Goal: Task Accomplishment & Management: Complete application form

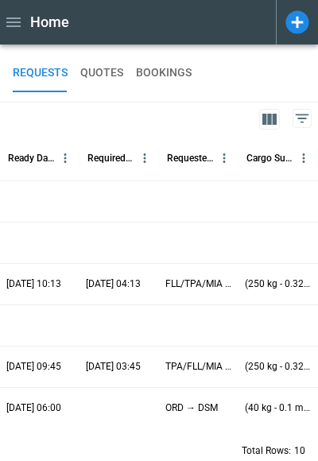
click at [299, 18] on icon at bounding box center [297, 21] width 23 height 23
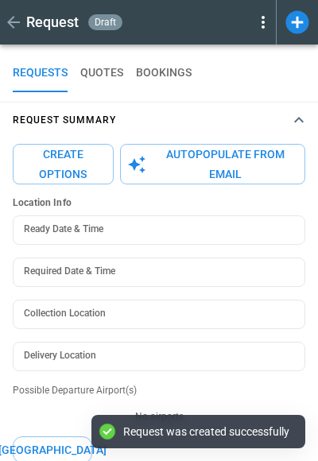
type textarea "*"
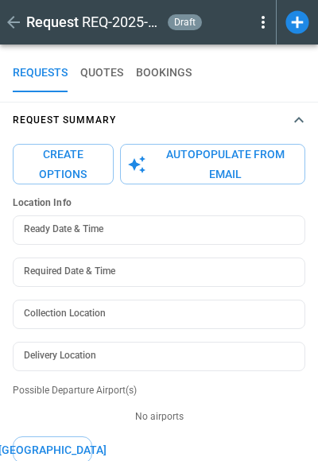
click at [293, 119] on icon "button" at bounding box center [299, 120] width 19 height 19
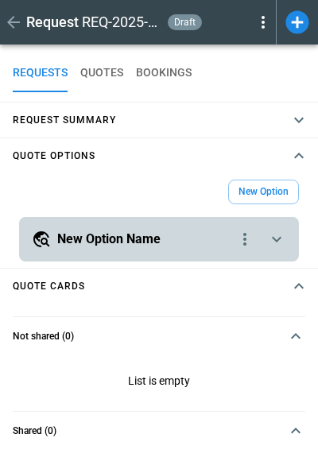
click at [274, 227] on div "**********" at bounding box center [159, 239] width 280 height 45
click at [275, 238] on icon "scrollable content" at bounding box center [276, 239] width 19 height 19
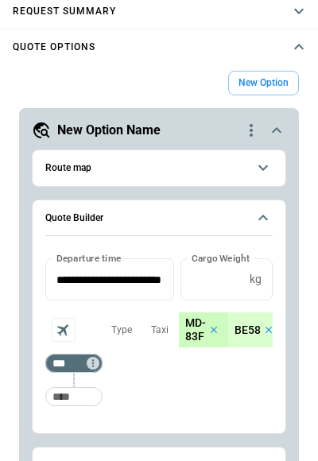
scroll to position [135, 0]
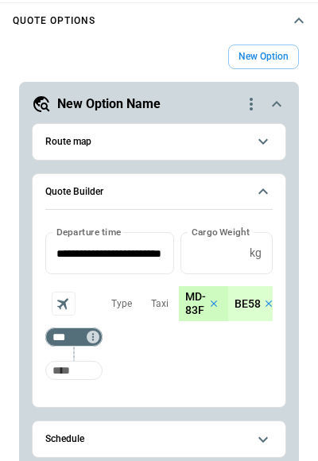
click at [73, 376] on input "Too short" at bounding box center [74, 370] width 51 height 29
type input "***"
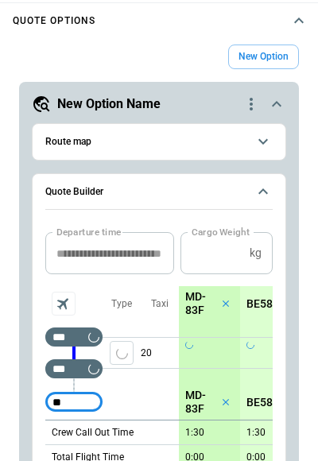
type input "***"
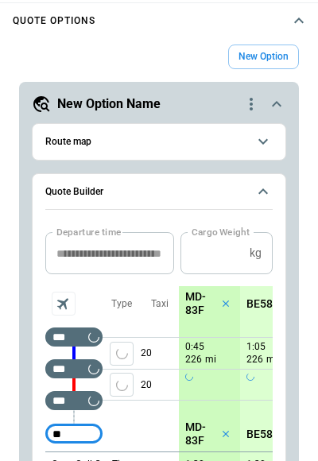
type input "***"
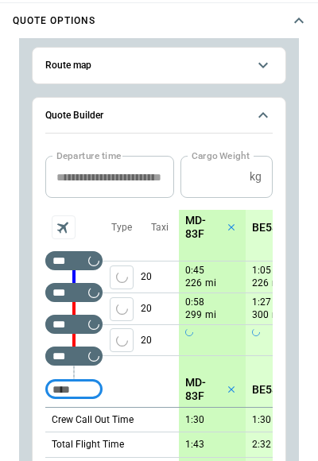
scroll to position [77, 0]
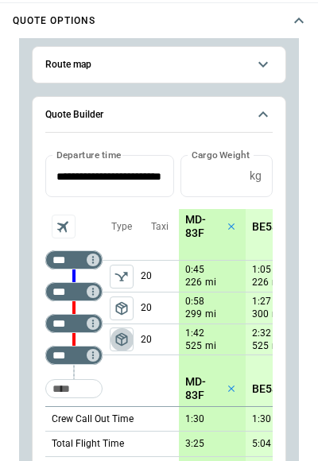
click at [119, 340] on span "package_2" at bounding box center [122, 340] width 16 height 16
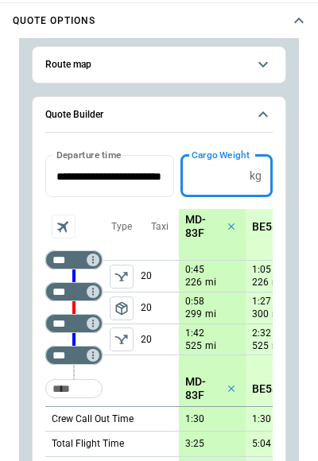
click at [212, 185] on input "*" at bounding box center [212, 176] width 63 height 42
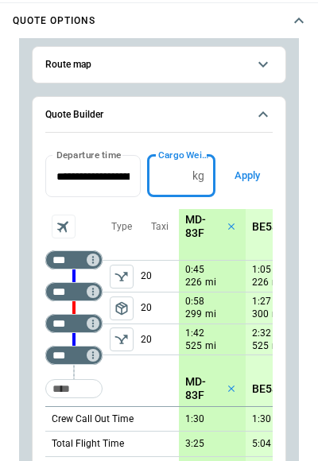
type input "****"
click at [255, 173] on button "Apply" at bounding box center [247, 176] width 51 height 42
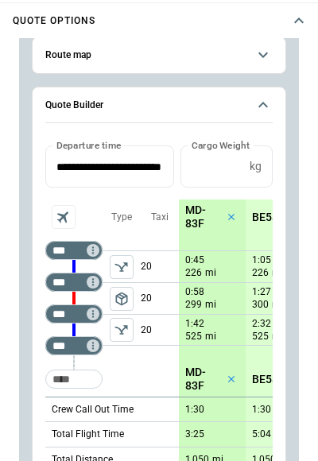
scroll to position [86, 0]
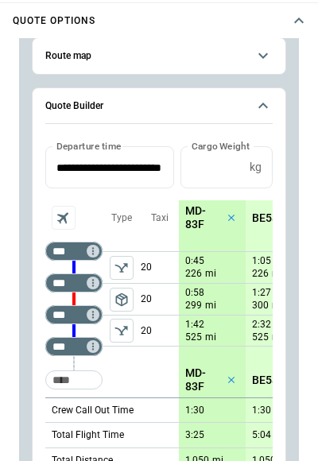
click at [262, 58] on icon "scrollable content" at bounding box center [263, 55] width 19 height 19
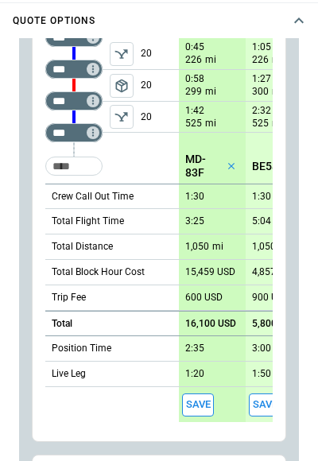
scroll to position [473, 0]
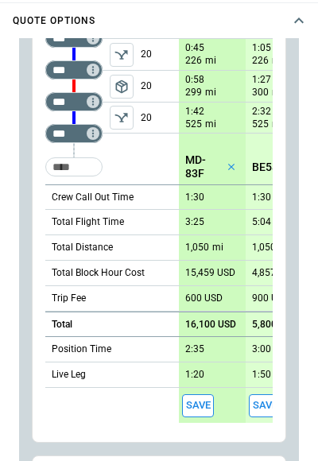
click at [200, 405] on button "Save" at bounding box center [198, 406] width 32 height 23
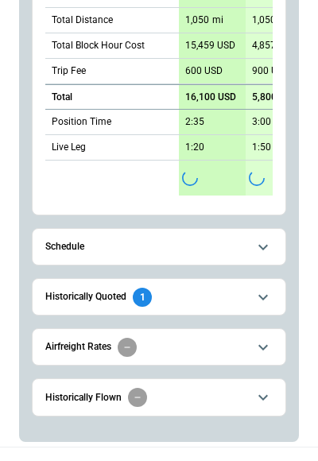
scroll to position [367, 0]
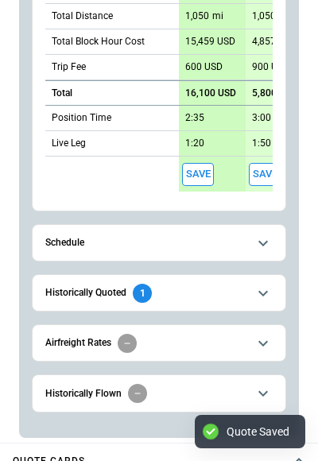
click at [178, 243] on span "Schedule" at bounding box center [146, 243] width 202 height 10
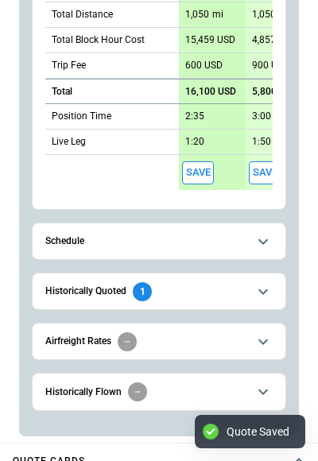
scroll to position [473, 0]
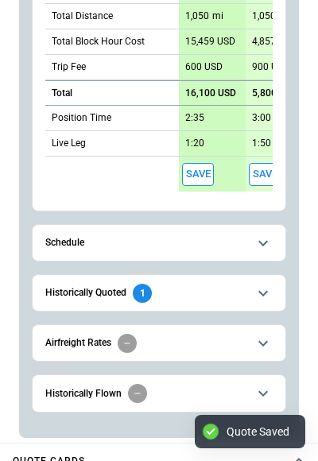
click at [178, 243] on span "Schedule" at bounding box center [146, 243] width 202 height 10
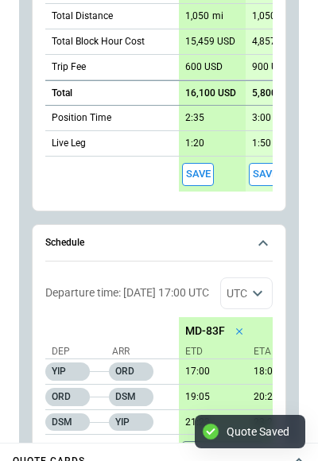
scroll to position [523, 0]
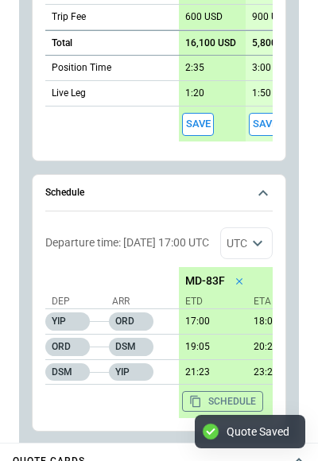
click at [243, 189] on span "Schedule" at bounding box center [146, 193] width 202 height 10
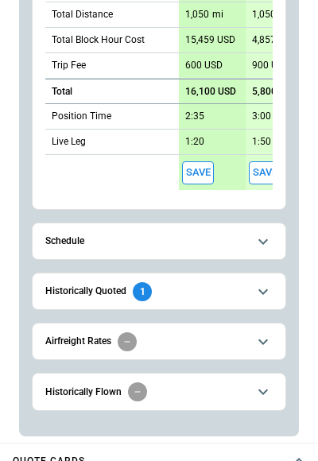
scroll to position [473, 0]
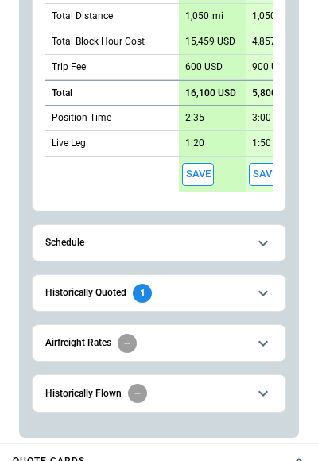
click at [180, 295] on span "Historically Quoted 1" at bounding box center [146, 293] width 202 height 19
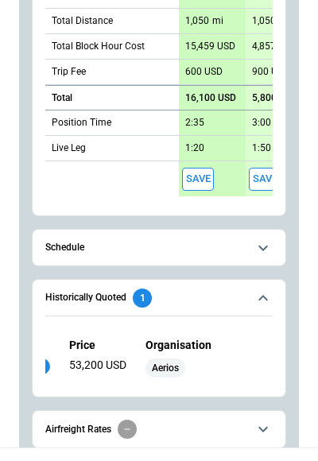
scroll to position [358, 0]
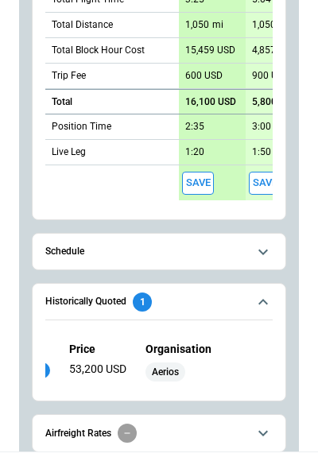
click at [262, 310] on button "Historically Quoted 1" at bounding box center [158, 302] width 227 height 37
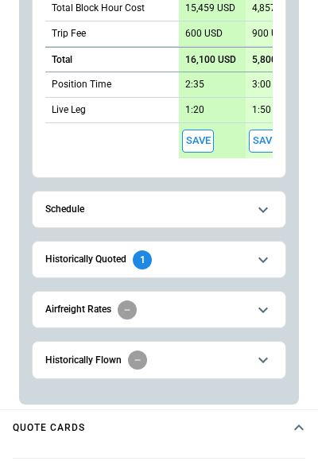
scroll to position [413, 0]
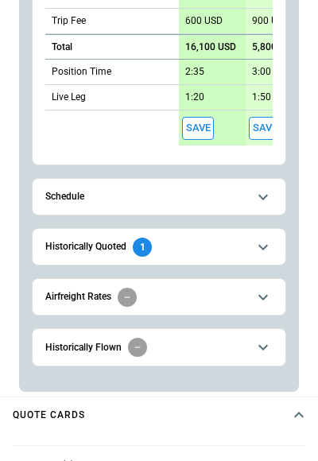
click at [268, 295] on icon "scrollable content" at bounding box center [263, 297] width 19 height 19
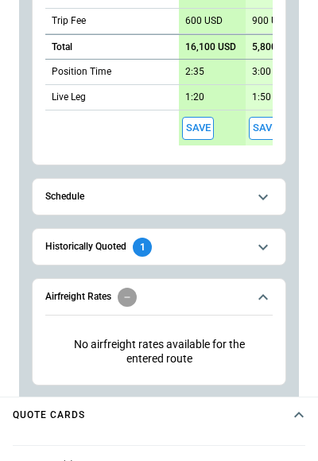
click at [268, 295] on icon "scrollable content" at bounding box center [263, 297] width 19 height 19
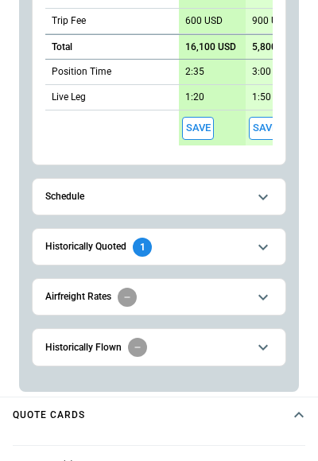
click at [268, 295] on icon "scrollable content" at bounding box center [263, 297] width 19 height 19
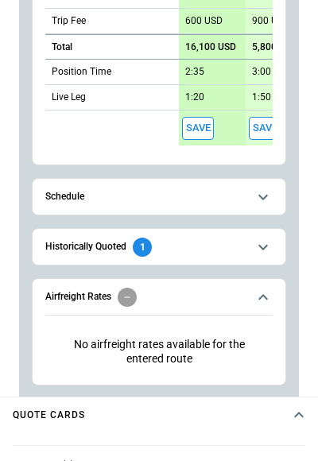
click at [268, 295] on icon "scrollable content" at bounding box center [263, 297] width 19 height 19
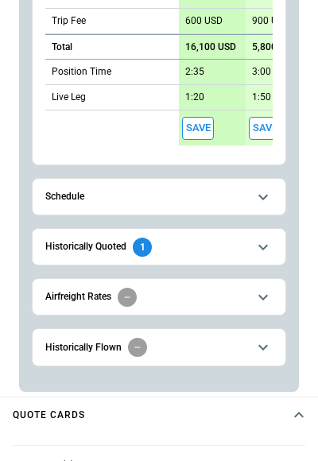
click at [259, 349] on icon "scrollable content" at bounding box center [263, 347] width 19 height 19
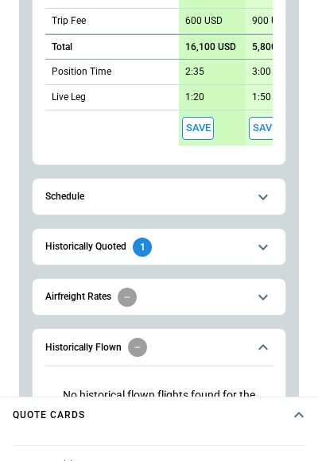
scroll to position [496, 0]
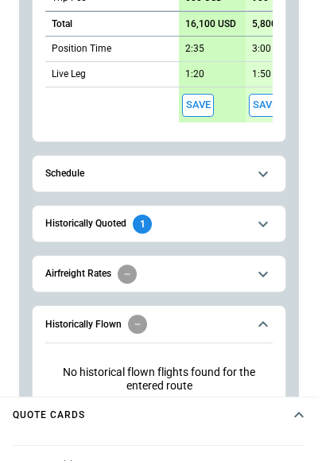
click at [269, 329] on icon "scrollable content" at bounding box center [263, 324] width 19 height 19
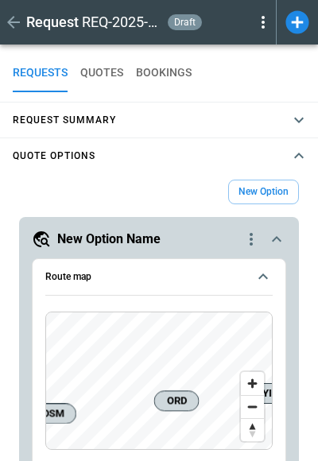
scroll to position [0, 0]
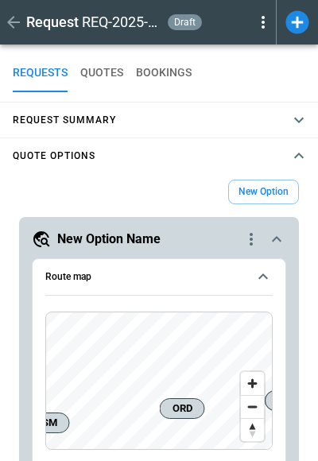
click at [277, 119] on span "Request Summary" at bounding box center [151, 120] width 277 height 7
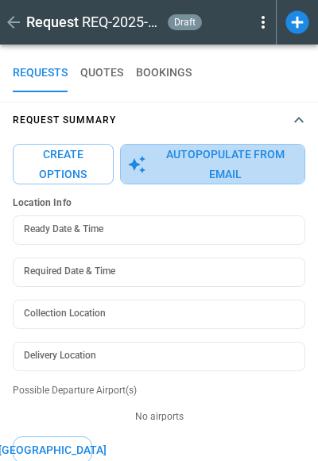
click at [222, 177] on button "Autopopulate from Email" at bounding box center [212, 164] width 185 height 41
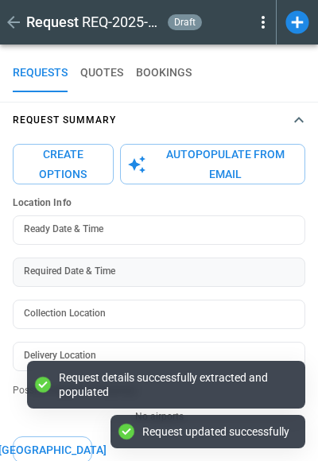
type textarea "*"
type input "**********"
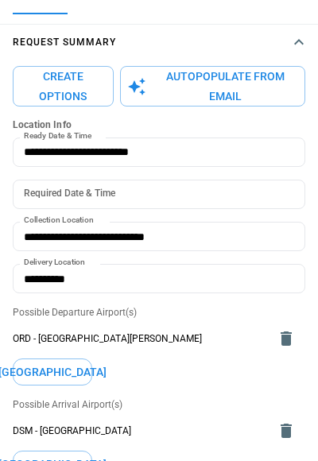
click at [70, 92] on button "Create Options" at bounding box center [63, 86] width 101 height 41
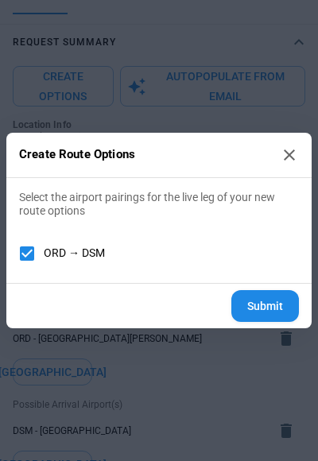
click at [262, 305] on button "Submit" at bounding box center [265, 306] width 68 height 33
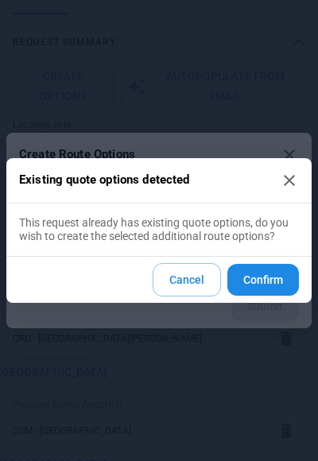
click at [268, 282] on button "Confirm" at bounding box center [263, 280] width 72 height 33
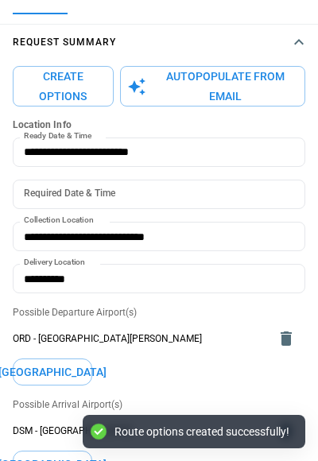
click at [301, 43] on icon "button" at bounding box center [299, 42] width 19 height 19
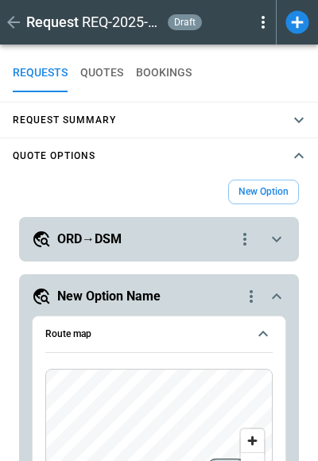
click at [198, 230] on div "ORD→DSM" at bounding box center [134, 239] width 204 height 19
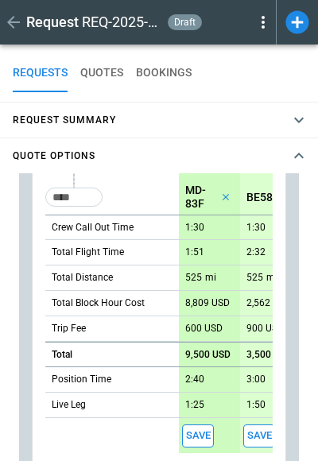
scroll to position [411, 0]
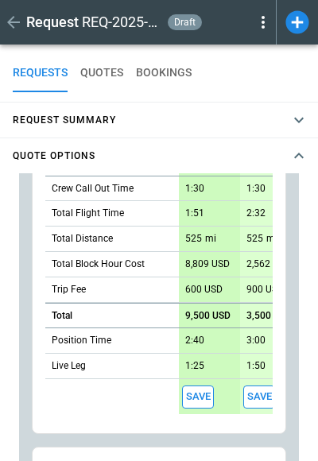
click at [200, 403] on button "Save" at bounding box center [198, 397] width 32 height 23
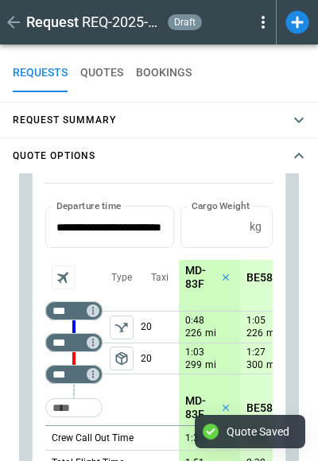
scroll to position [77, 0]
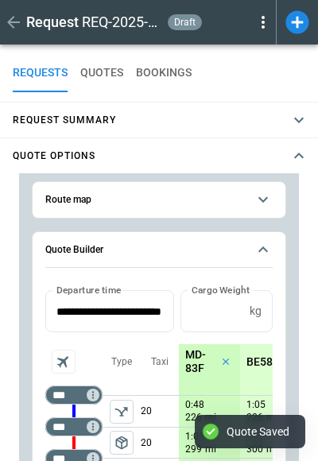
click at [266, 238] on button "Quote Builder" at bounding box center [158, 250] width 227 height 37
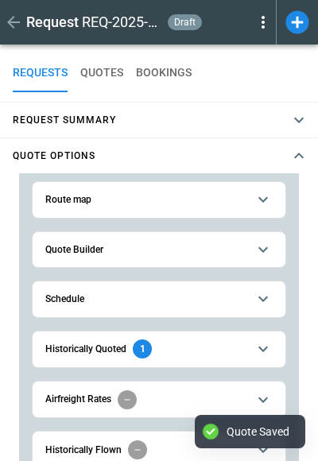
scroll to position [29, 0]
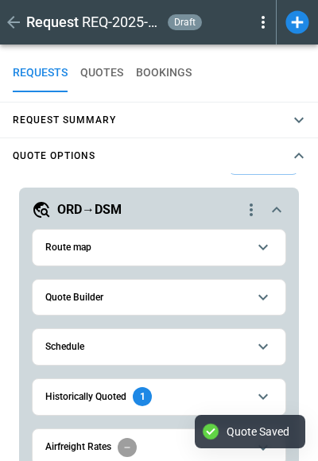
click at [277, 220] on div "**********" at bounding box center [159, 375] width 255 height 310
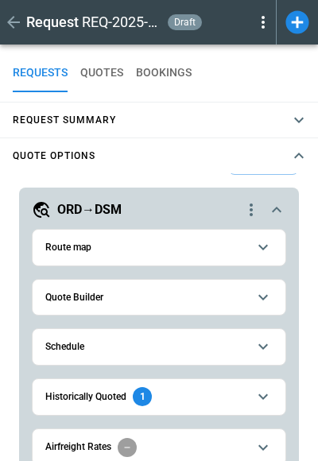
click at [278, 206] on icon "scrollable content" at bounding box center [276, 209] width 19 height 19
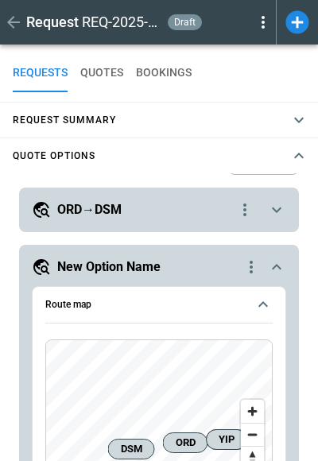
click at [275, 262] on icon "scrollable content" at bounding box center [276, 267] width 19 height 19
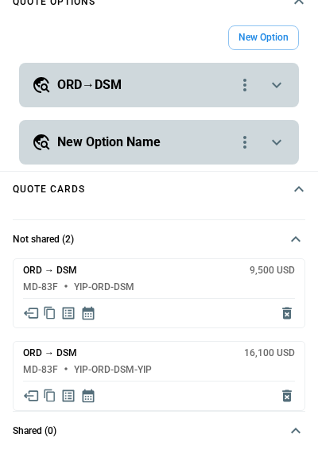
scroll to position [146, 0]
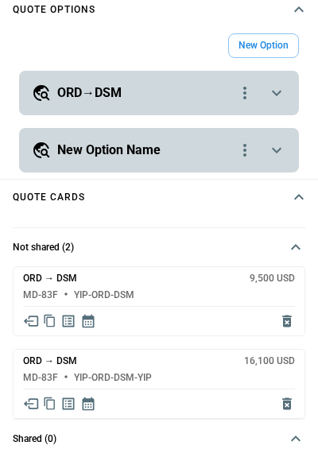
click at [285, 321] on icon "Delete quote" at bounding box center [287, 322] width 10 height 12
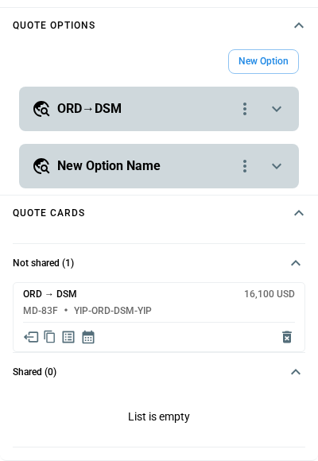
type textarea "*"
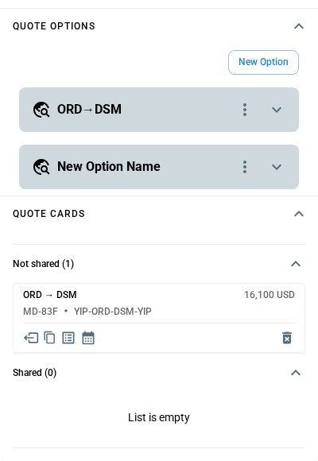
click at [279, 106] on icon "scrollable content" at bounding box center [276, 109] width 19 height 19
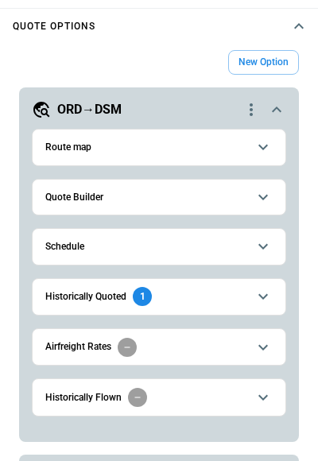
click at [261, 143] on icon "scrollable content" at bounding box center [263, 147] width 19 height 19
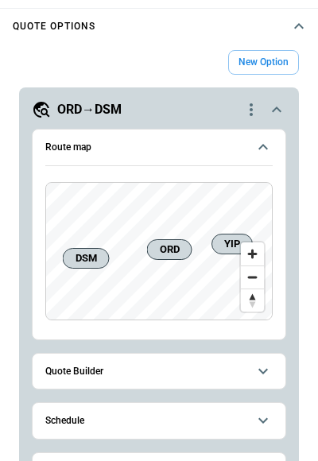
click at [261, 143] on icon "scrollable content" at bounding box center [263, 147] width 19 height 19
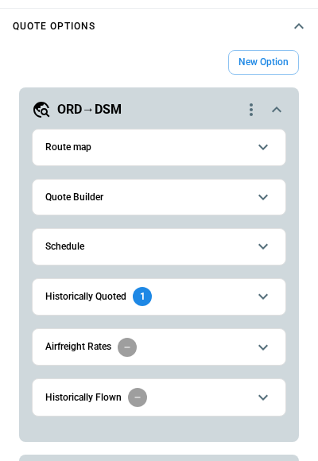
click at [261, 143] on icon "scrollable content" at bounding box center [263, 147] width 19 height 19
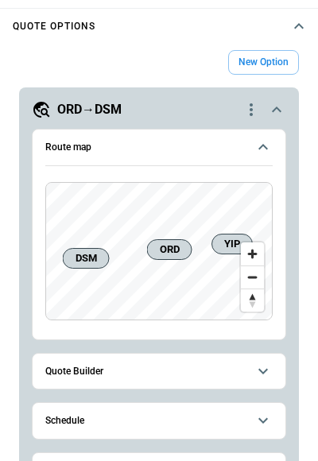
click at [261, 143] on icon "scrollable content" at bounding box center [263, 147] width 19 height 19
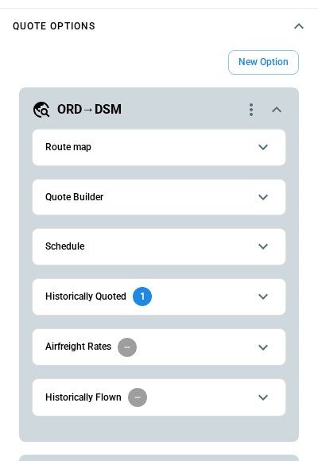
click at [270, 208] on button "Quote Builder" at bounding box center [158, 198] width 227 height 36
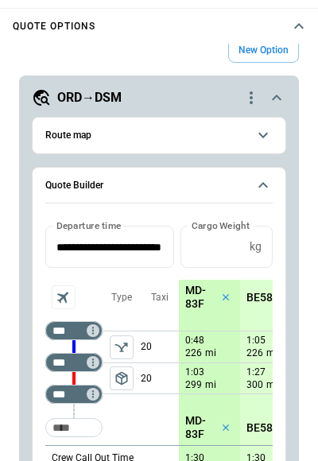
scroll to position [53, 0]
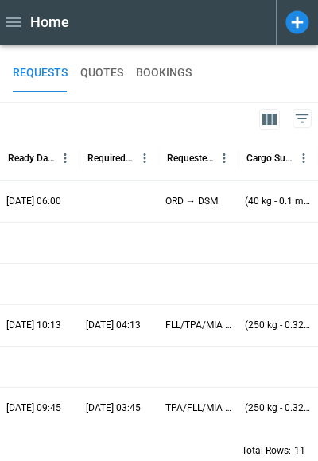
click at [305, 10] on icon at bounding box center [298, 23] width 28 height 28
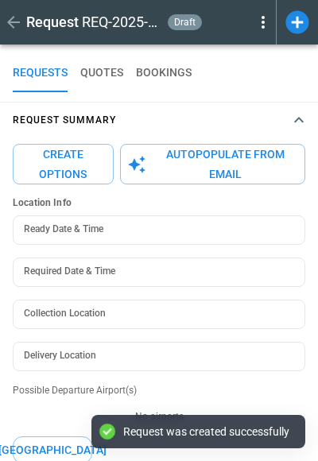
click at [214, 165] on button "Autopopulate from Email" at bounding box center [212, 164] width 185 height 41
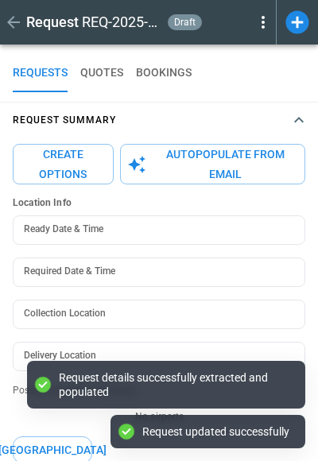
type textarea "*"
type input "**********"
type input "***"
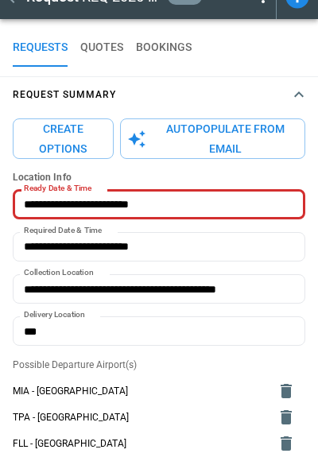
click at [62, 134] on button "Create Options" at bounding box center [63, 139] width 101 height 41
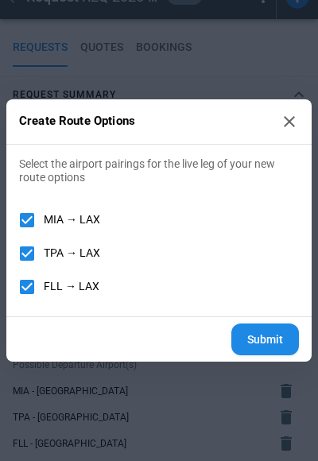
click at [256, 327] on button "Submit" at bounding box center [265, 340] width 68 height 33
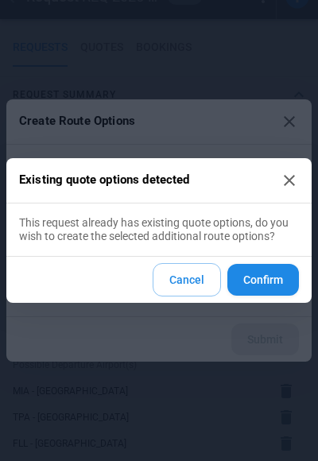
click at [270, 281] on button "Confirm" at bounding box center [263, 280] width 72 height 33
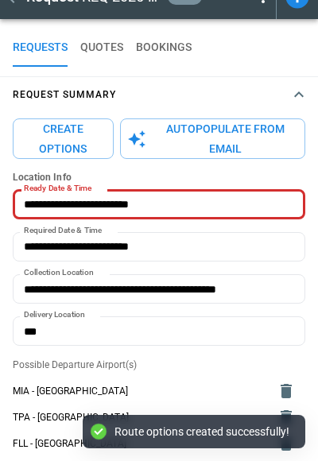
type textarea "*"
click at [300, 98] on icon "button" at bounding box center [299, 94] width 19 height 19
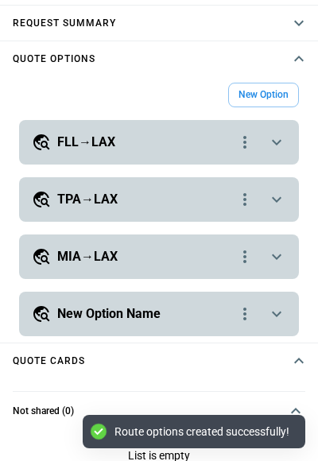
scroll to position [99, 0]
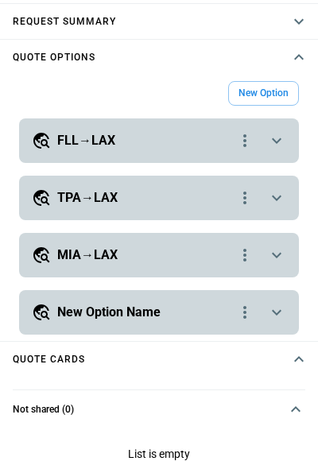
click at [281, 140] on icon "scrollable content" at bounding box center [277, 141] width 10 height 6
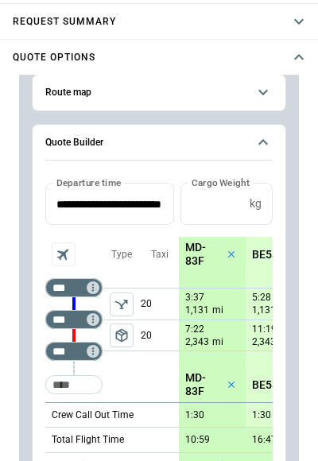
scroll to position [119, 0]
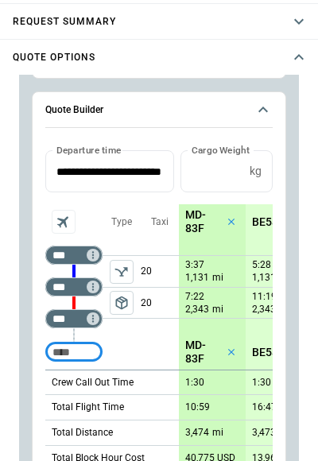
click at [68, 351] on input "Too short" at bounding box center [74, 352] width 51 height 29
type input "***"
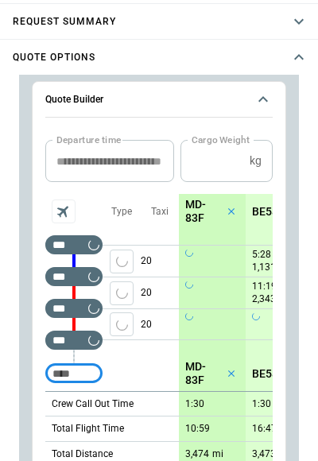
scroll to position [131, 0]
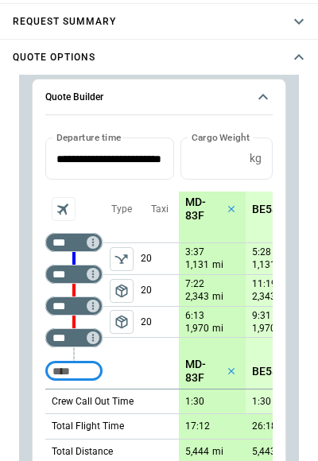
click at [124, 321] on span "package_2" at bounding box center [122, 322] width 16 height 16
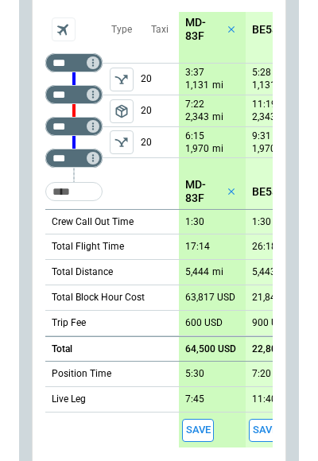
scroll to position [202, 0]
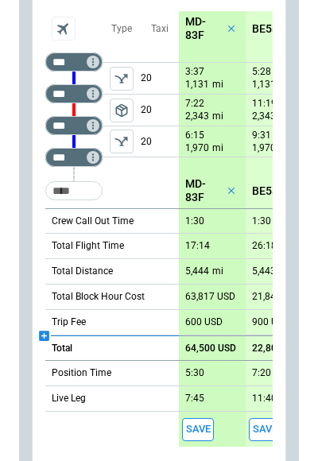
click at [42, 335] on icon "scrollable content" at bounding box center [44, 336] width 14 height 14
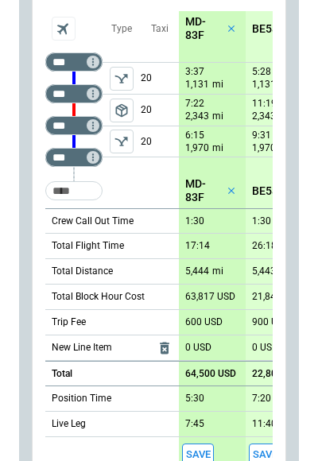
click at [204, 277] on div "5,444 mi" at bounding box center [204, 272] width 38 height 14
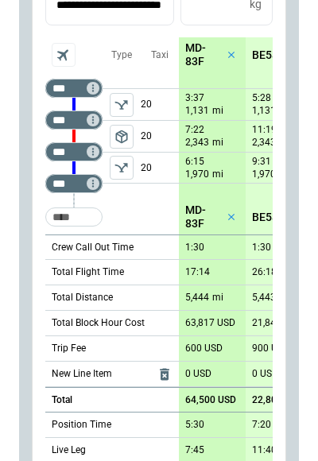
scroll to position [169, 0]
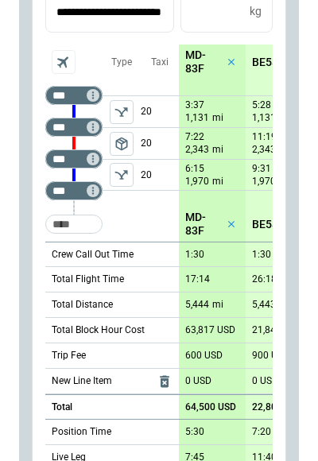
click at [198, 63] on p "MD-83F" at bounding box center [204, 62] width 38 height 27
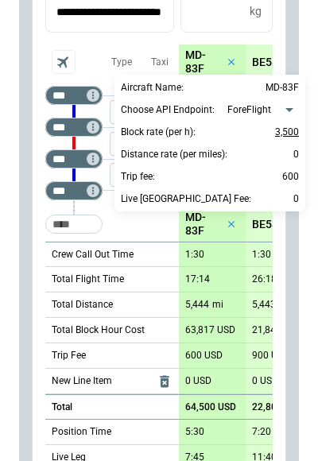
click at [284, 130] on p "3,500" at bounding box center [287, 131] width 24 height 19
type input "****"
click at [160, 224] on div at bounding box center [159, 230] width 318 height 461
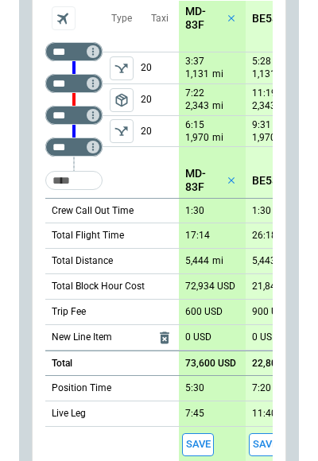
click at [205, 362] on p "73,600 USD" at bounding box center [210, 364] width 51 height 12
type input "*****"
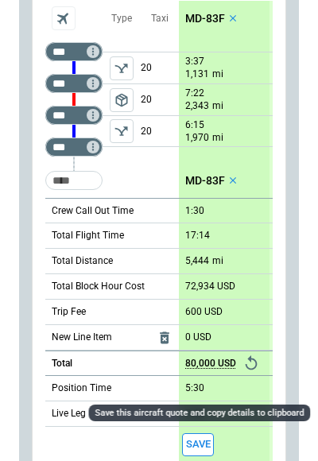
click at [202, 439] on button "Save" at bounding box center [198, 445] width 32 height 23
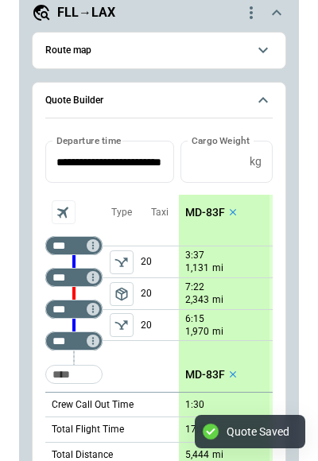
scroll to position [216, 0]
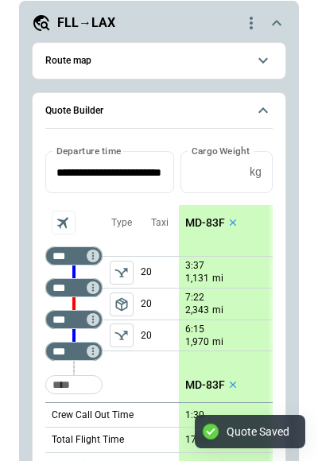
click at [238, 99] on button "Quote Builder" at bounding box center [158, 111] width 227 height 37
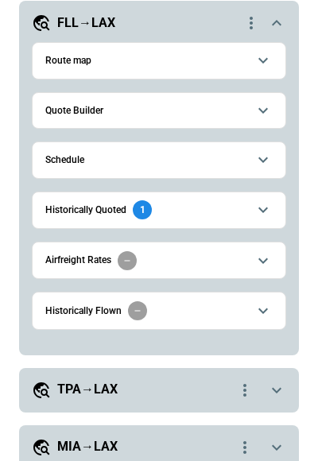
click at [207, 220] on button "Historically Quoted 1" at bounding box center [158, 210] width 227 height 36
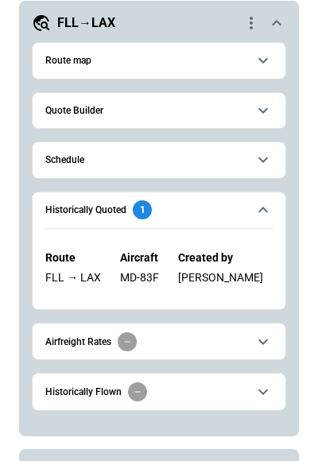
click at [207, 220] on button "Historically Quoted 1" at bounding box center [158, 210] width 227 height 37
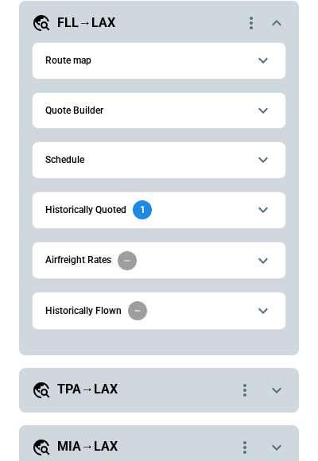
click at [286, 20] on icon "scrollable content" at bounding box center [276, 23] width 19 height 19
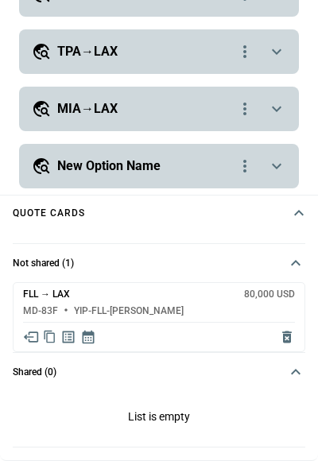
scroll to position [244, 0]
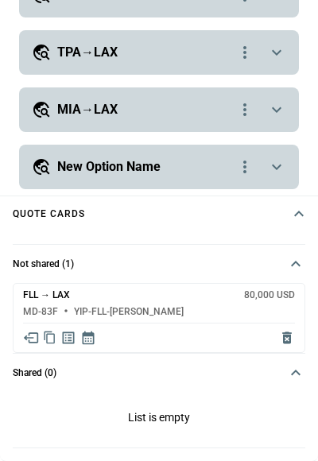
click at [278, 59] on icon "scrollable content" at bounding box center [276, 52] width 19 height 19
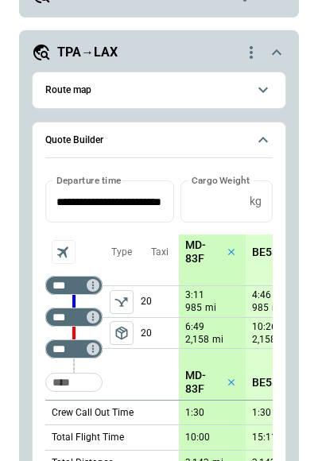
click at [197, 245] on p "MD-83F" at bounding box center [204, 252] width 38 height 27
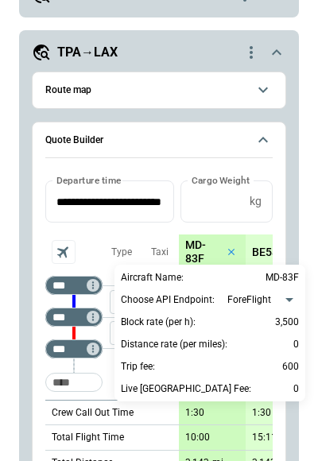
click at [76, 247] on div at bounding box center [159, 230] width 318 height 461
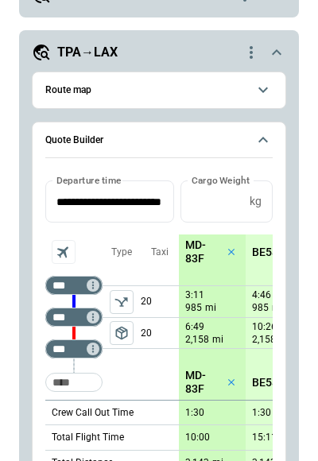
scroll to position [348, 0]
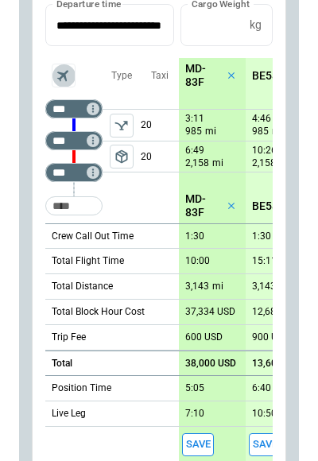
click at [67, 72] on icon "Aircraft selection" at bounding box center [63, 76] width 18 height 18
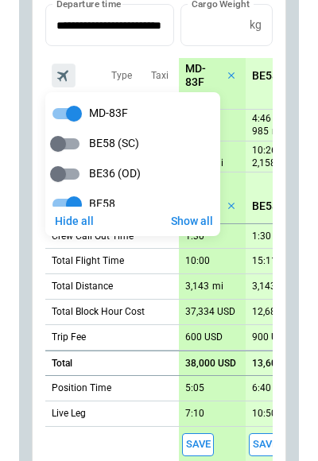
click at [115, 49] on div at bounding box center [159, 230] width 318 height 461
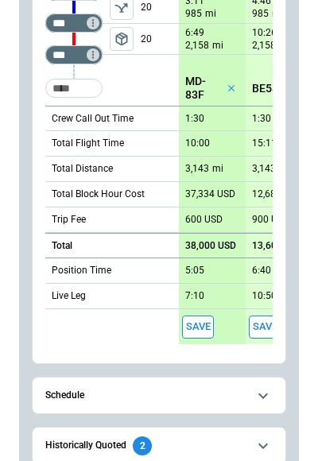
scroll to position [220, 0]
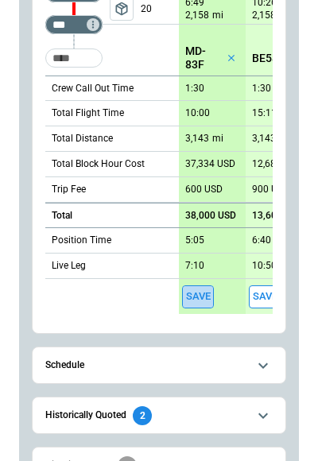
click at [201, 298] on button "Save" at bounding box center [198, 297] width 32 height 23
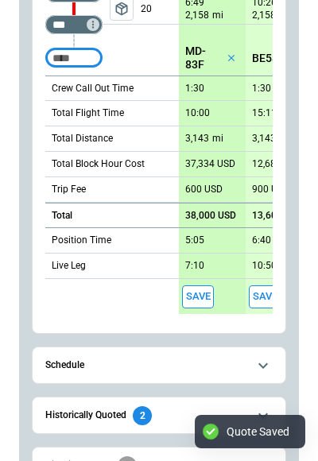
click at [83, 56] on input "Too short" at bounding box center [74, 58] width 51 height 29
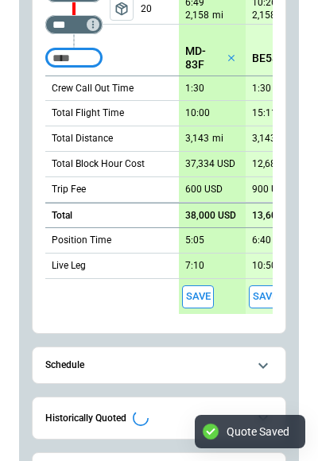
type textarea "*"
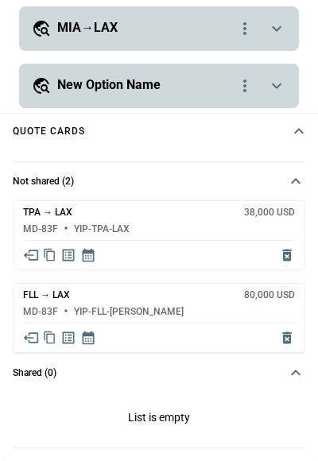
scroll to position [696, 0]
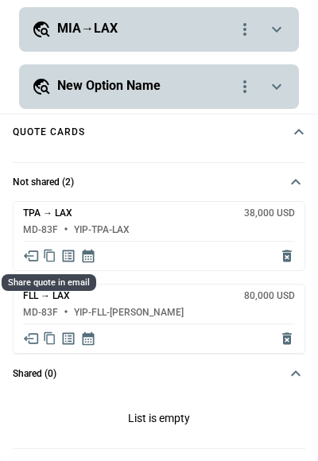
click at [34, 255] on icon "Share quote in email" at bounding box center [31, 256] width 16 height 16
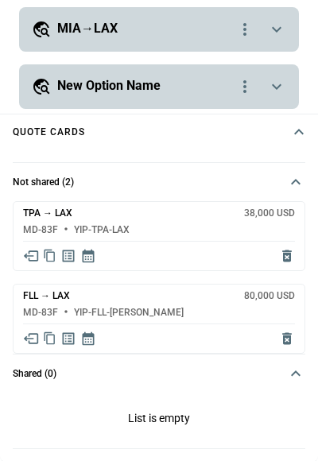
click at [33, 338] on icon "Share quote in email" at bounding box center [31, 339] width 16 height 16
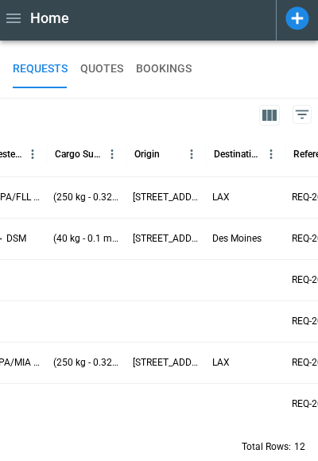
scroll to position [0, 108]
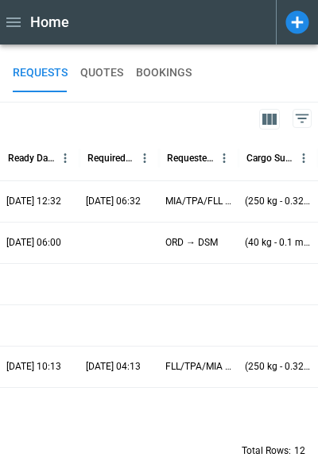
click at [296, 35] on icon at bounding box center [298, 23] width 28 height 28
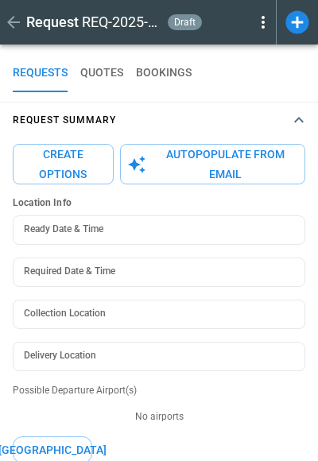
click at [236, 169] on button "Autopopulate from Email" at bounding box center [212, 164] width 185 height 41
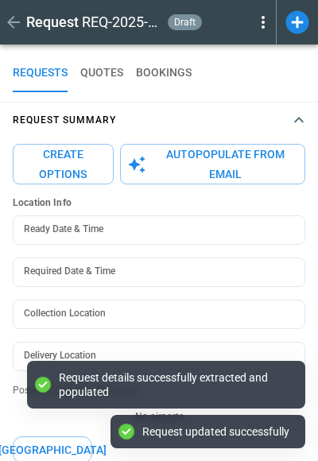
type textarea "*"
type input "**********"
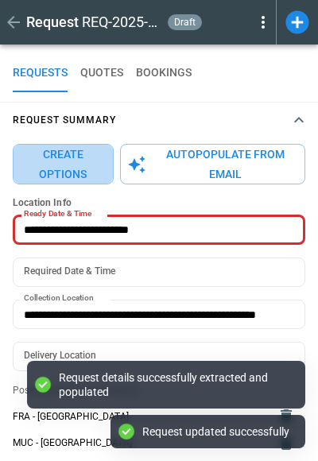
click at [87, 146] on button "Create Options" at bounding box center [63, 164] width 101 height 41
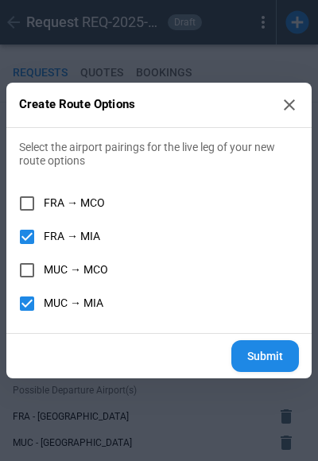
click at [257, 352] on button "Submit" at bounding box center [265, 356] width 68 height 33
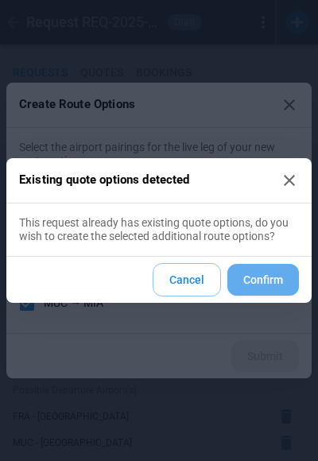
click at [274, 285] on button "Confirm" at bounding box center [263, 280] width 72 height 33
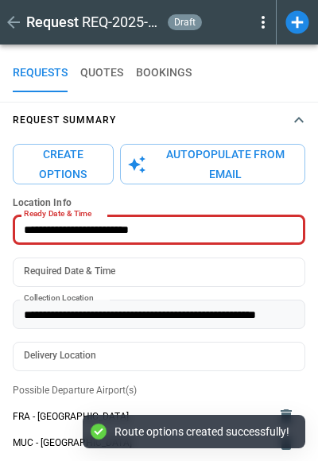
type textarea "*"
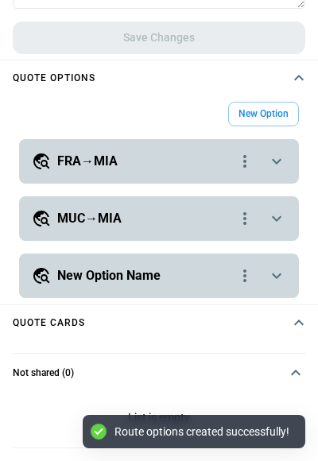
scroll to position [715, 0]
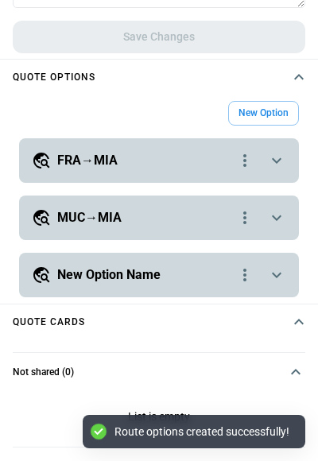
click at [201, 170] on div "**********" at bounding box center [159, 160] width 280 height 45
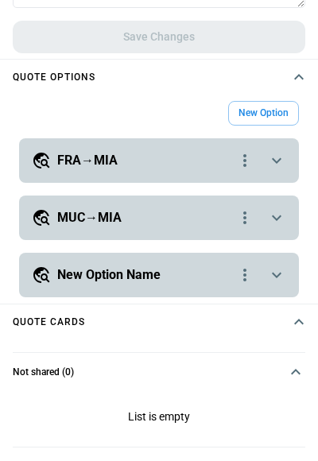
click at [274, 160] on icon "scrollable content" at bounding box center [277, 161] width 10 height 6
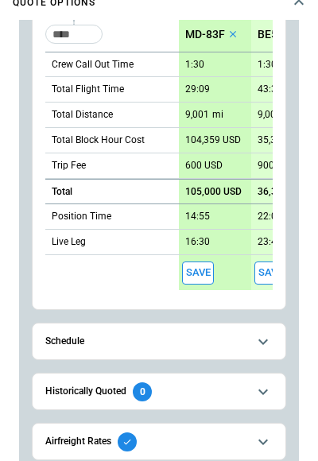
scroll to position [925, 0]
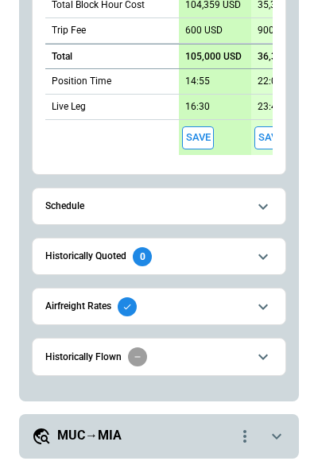
click at [173, 307] on span "Airfreight Rates" at bounding box center [146, 306] width 202 height 19
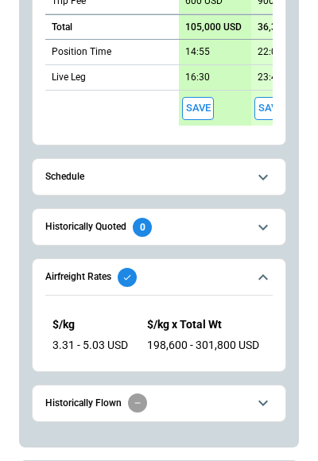
scroll to position [921, 0]
click at [258, 280] on icon "scrollable content" at bounding box center [263, 277] width 19 height 19
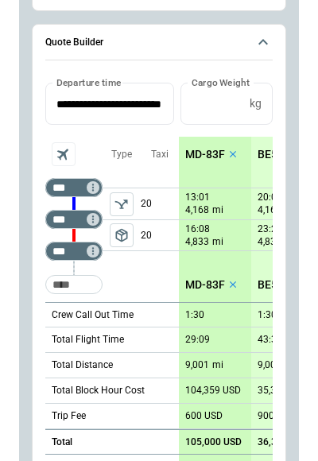
scroll to position [907, 0]
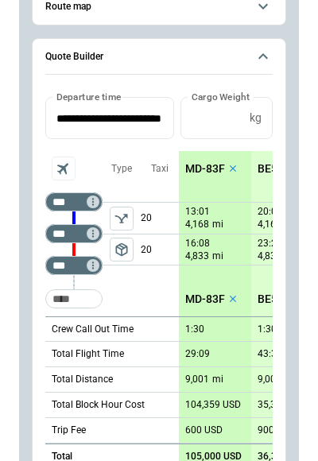
click at [208, 170] on p "MD-83F" at bounding box center [205, 169] width 40 height 14
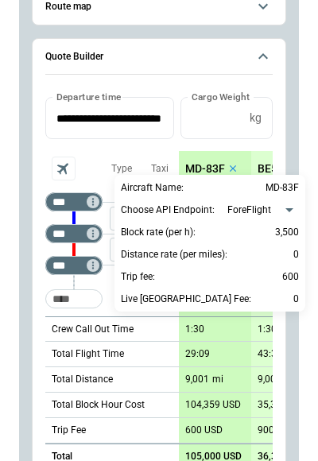
click at [176, 140] on div at bounding box center [159, 230] width 318 height 461
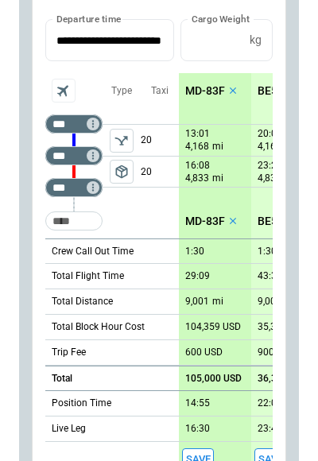
scroll to position [0, 0]
click at [202, 91] on p "MD-83F" at bounding box center [205, 91] width 40 height 14
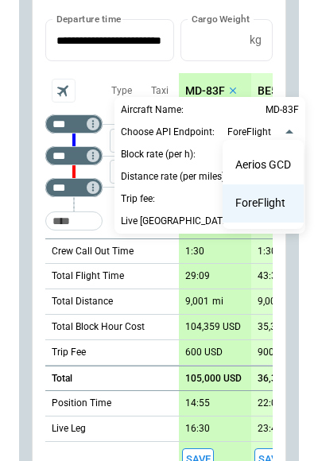
click at [266, 163] on li "Aerios GCD" at bounding box center [263, 165] width 81 height 38
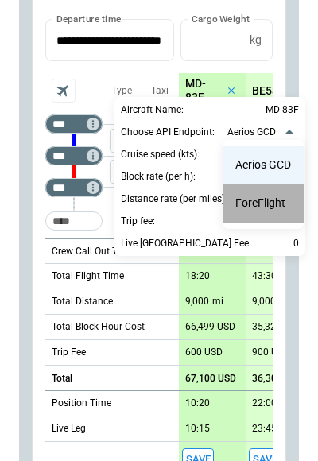
click at [255, 204] on li "ForeFlight" at bounding box center [263, 204] width 81 height 38
type input "**********"
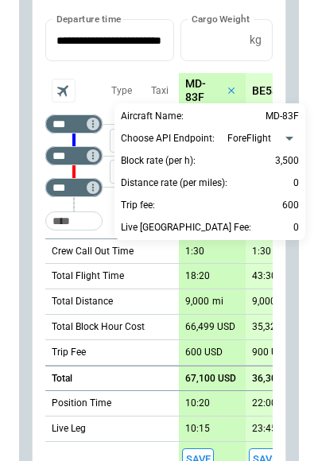
click at [137, 65] on div at bounding box center [159, 230] width 318 height 461
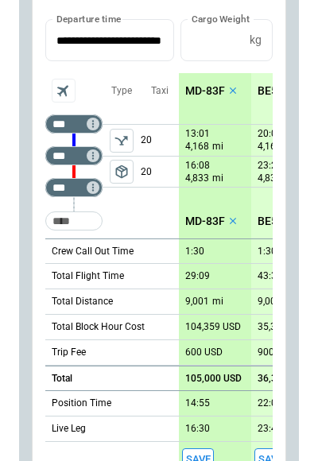
scroll to position [966, 0]
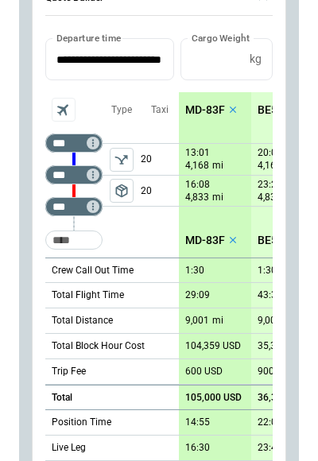
click at [212, 107] on p "MD-83F" at bounding box center [205, 110] width 40 height 14
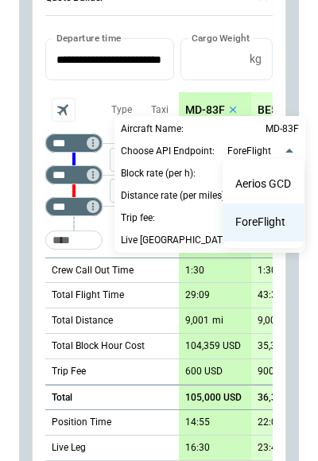
click at [249, 177] on li "Aerios GCD" at bounding box center [263, 184] width 81 height 38
type input "**********"
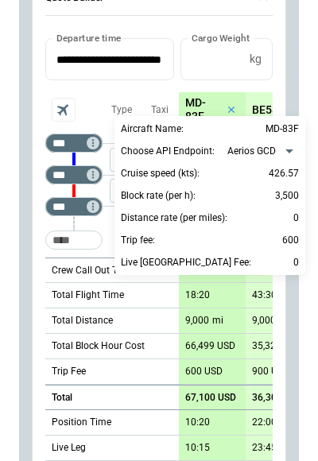
click at [138, 88] on div at bounding box center [159, 230] width 318 height 461
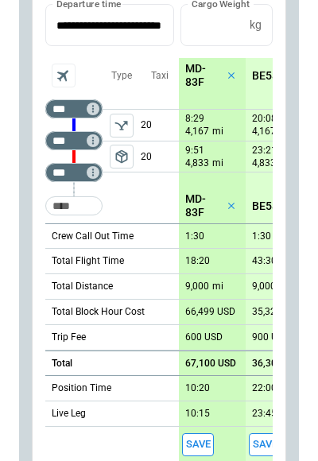
scroll to position [18, 0]
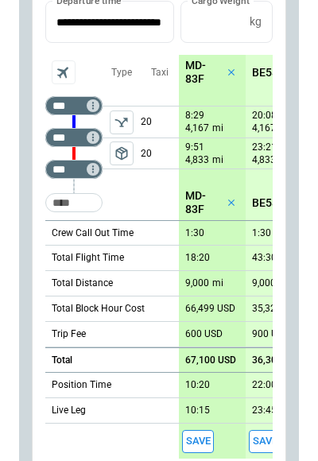
click at [196, 69] on p "MD-83F" at bounding box center [204, 72] width 38 height 27
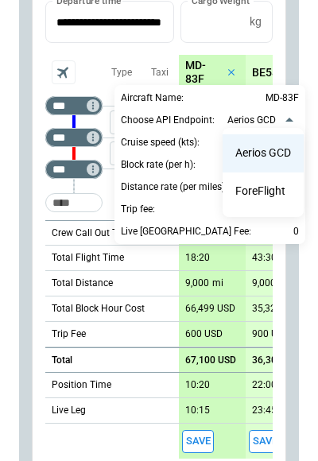
click at [262, 191] on li "ForeFlight" at bounding box center [263, 192] width 81 height 38
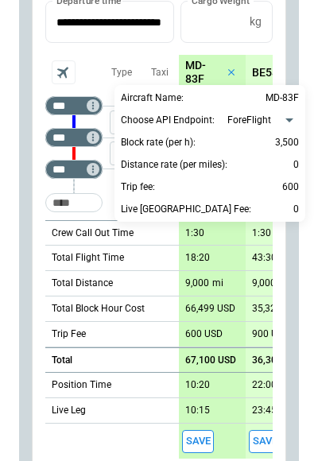
type input "**********"
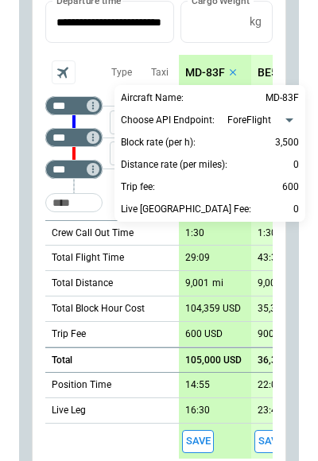
click at [146, 54] on div at bounding box center [159, 230] width 318 height 461
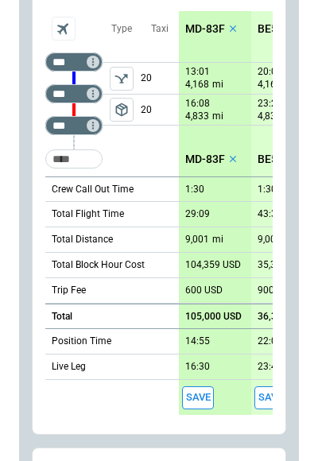
scroll to position [11, 0]
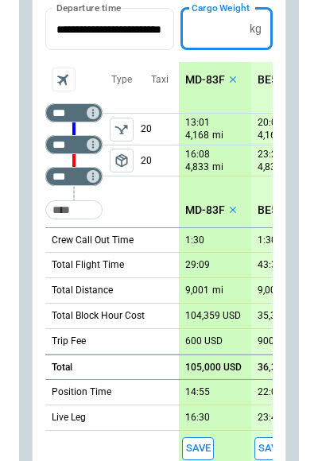
click at [219, 33] on input "*****" at bounding box center [212, 29] width 63 height 42
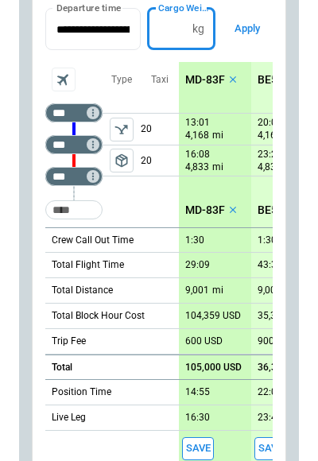
type input "****"
click at [253, 30] on button "Apply" at bounding box center [247, 29] width 51 height 42
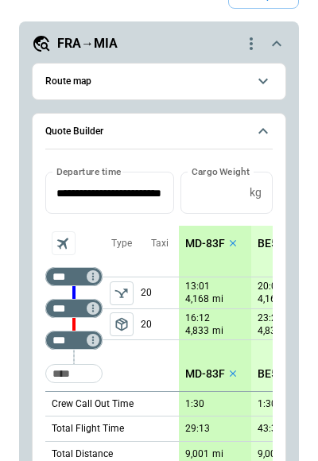
scroll to position [820, 0]
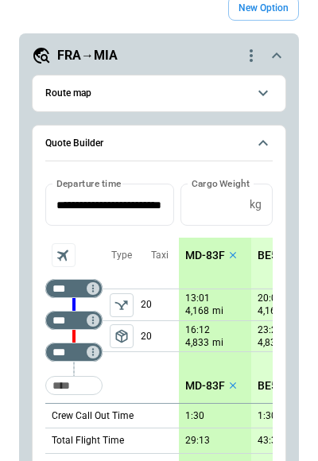
click at [249, 95] on button "Route map" at bounding box center [158, 94] width 227 height 36
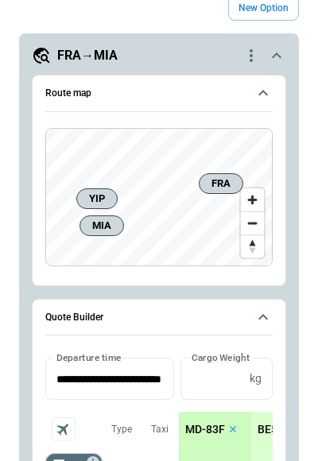
click at [254, 95] on button "Route map" at bounding box center [158, 94] width 227 height 37
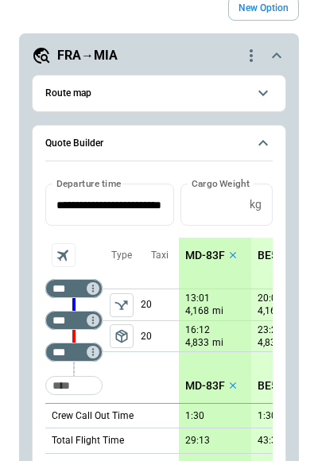
click at [263, 95] on icon "scrollable content" at bounding box center [264, 94] width 10 height 6
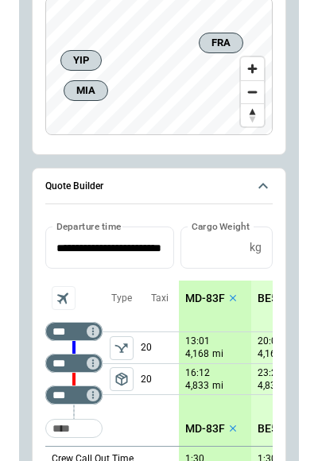
scroll to position [148, 0]
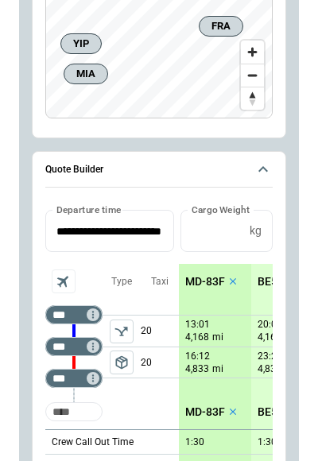
click at [81, 416] on input "Too short" at bounding box center [74, 412] width 51 height 29
type input "***"
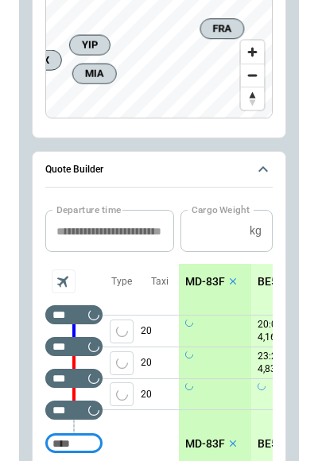
scroll to position [0, 0]
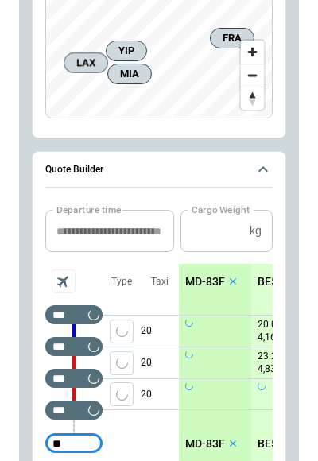
type input "***"
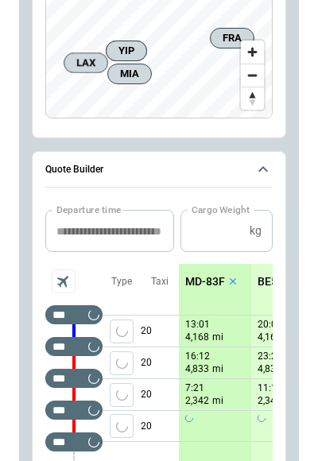
scroll to position [195, 0]
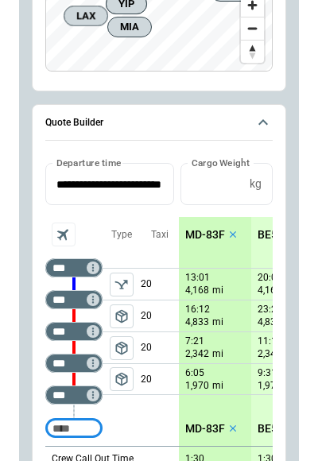
click at [118, 379] on span "package_2" at bounding box center [122, 379] width 16 height 16
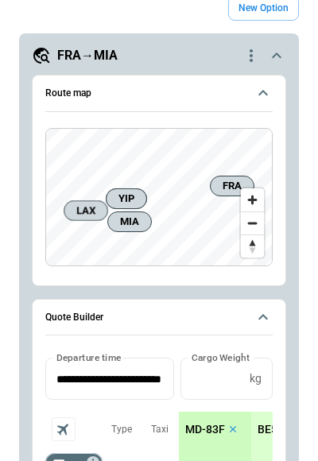
scroll to position [0, 0]
click at [251, 57] on icon "quote-option-actions" at bounding box center [251, 55] width 19 height 19
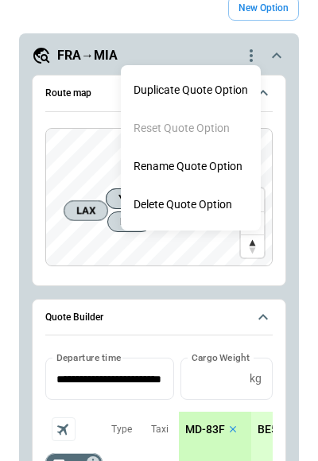
click at [251, 57] on div at bounding box center [159, 230] width 318 height 461
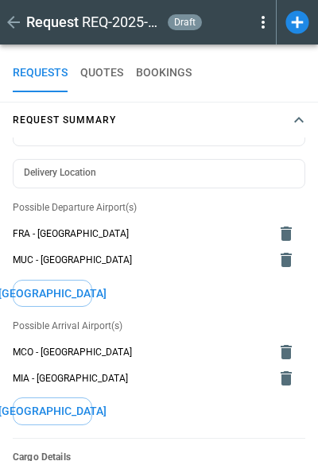
click at [264, 26] on icon at bounding box center [263, 22] width 3 height 13
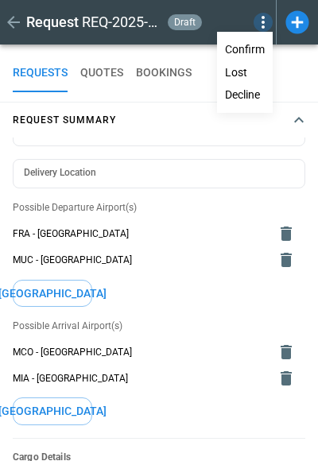
click at [251, 88] on button "Decline" at bounding box center [245, 95] width 52 height 23
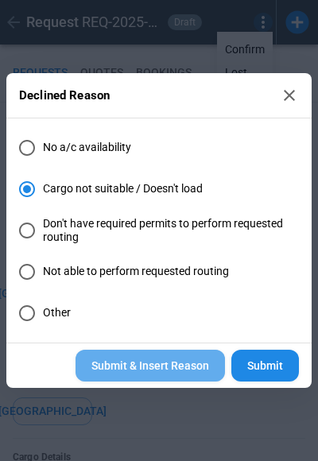
click at [159, 369] on button "Submit & Insert Reason" at bounding box center [151, 366] width 150 height 33
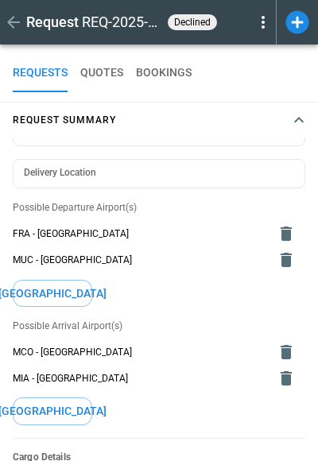
click at [265, 21] on icon at bounding box center [263, 22] width 19 height 19
click at [251, 54] on button "Reopen" at bounding box center [245, 49] width 51 height 23
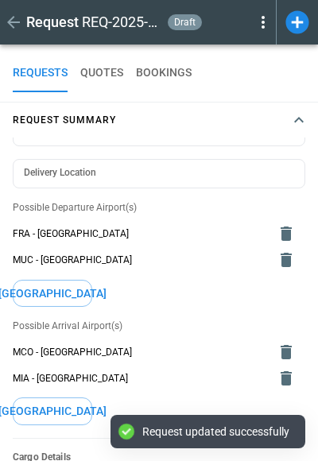
type textarea "*"
click at [258, 28] on icon at bounding box center [263, 22] width 19 height 19
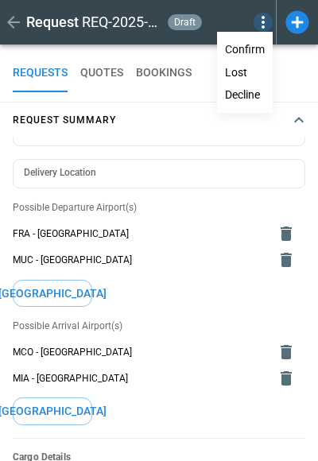
click at [244, 69] on button "Lost" at bounding box center [245, 72] width 52 height 23
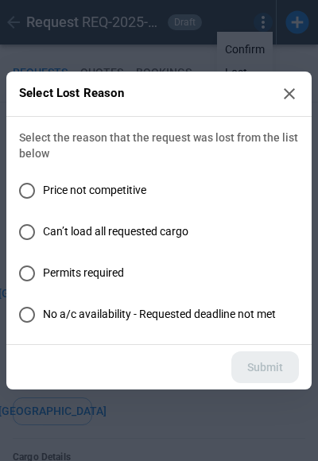
click at [295, 93] on icon at bounding box center [289, 93] width 19 height 19
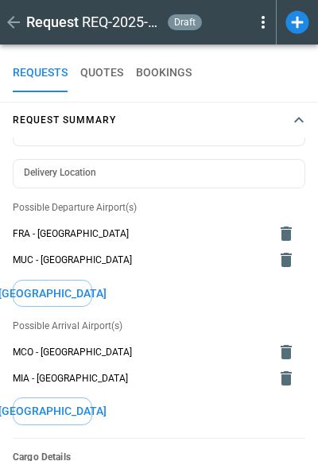
click at [265, 14] on icon at bounding box center [263, 22] width 19 height 19
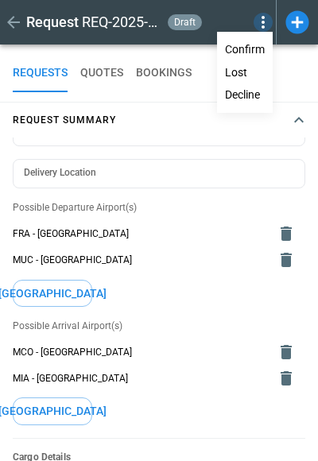
click at [247, 48] on button "Confirm" at bounding box center [245, 49] width 52 height 23
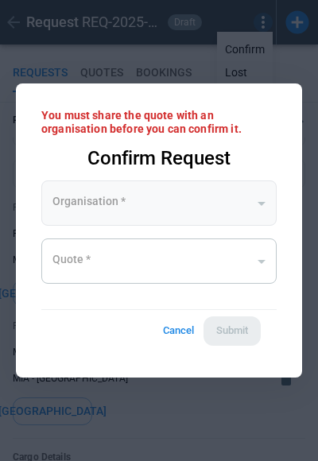
click at [161, 212] on div "​" at bounding box center [158, 203] width 235 height 45
click at [196, 205] on div "​" at bounding box center [158, 203] width 235 height 45
click at [180, 329] on button "Cancel" at bounding box center [178, 331] width 51 height 29
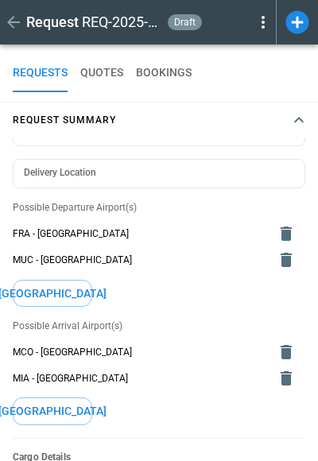
click at [275, 26] on div "Request REQ-2025-000013 draft" at bounding box center [159, 22] width 318 height 45
click at [262, 26] on icon at bounding box center [263, 22] width 19 height 19
